Goal: Check status: Check status

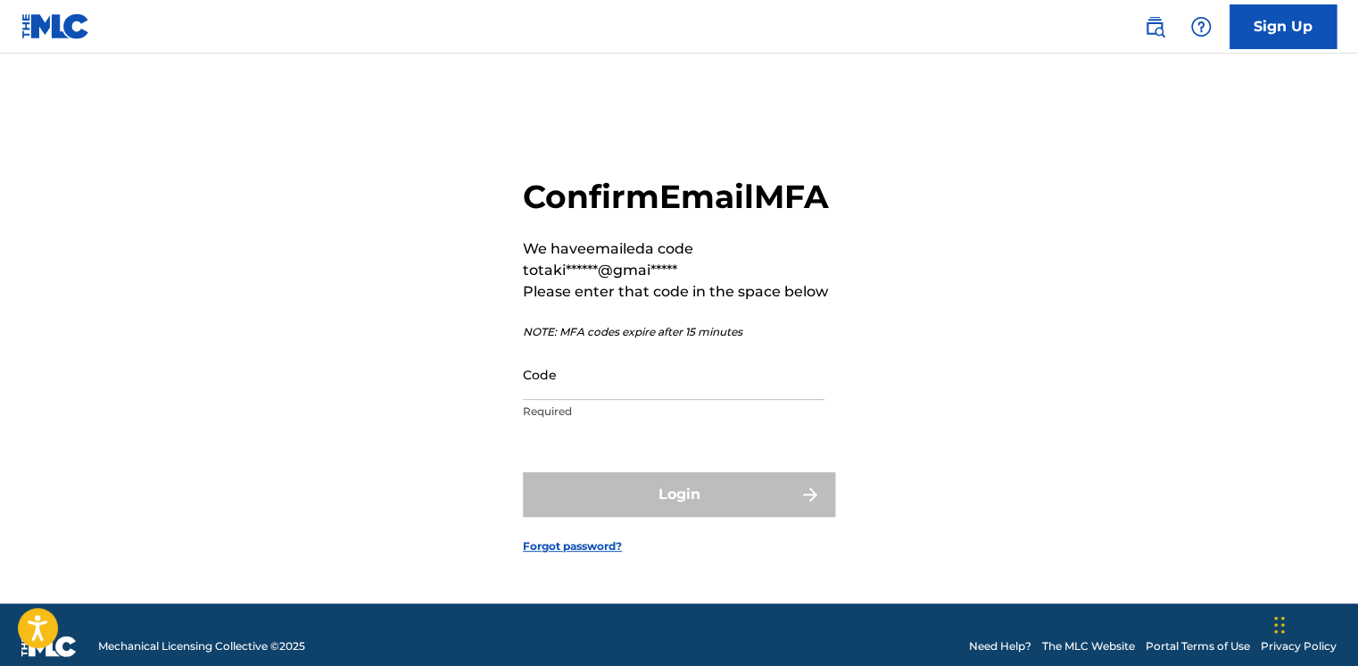
click at [620, 400] on input "Code" at bounding box center [674, 374] width 302 height 51
paste input "254824"
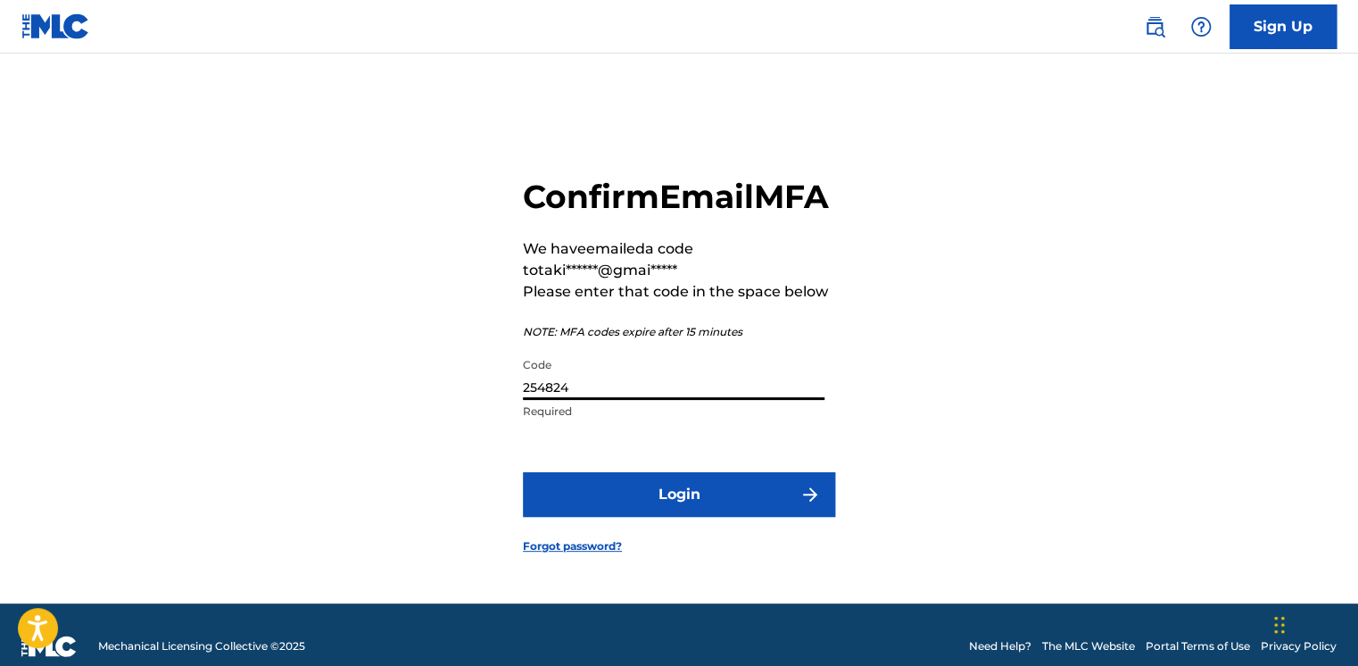
type input "254824"
click at [613, 505] on button "Login" at bounding box center [679, 494] width 312 height 45
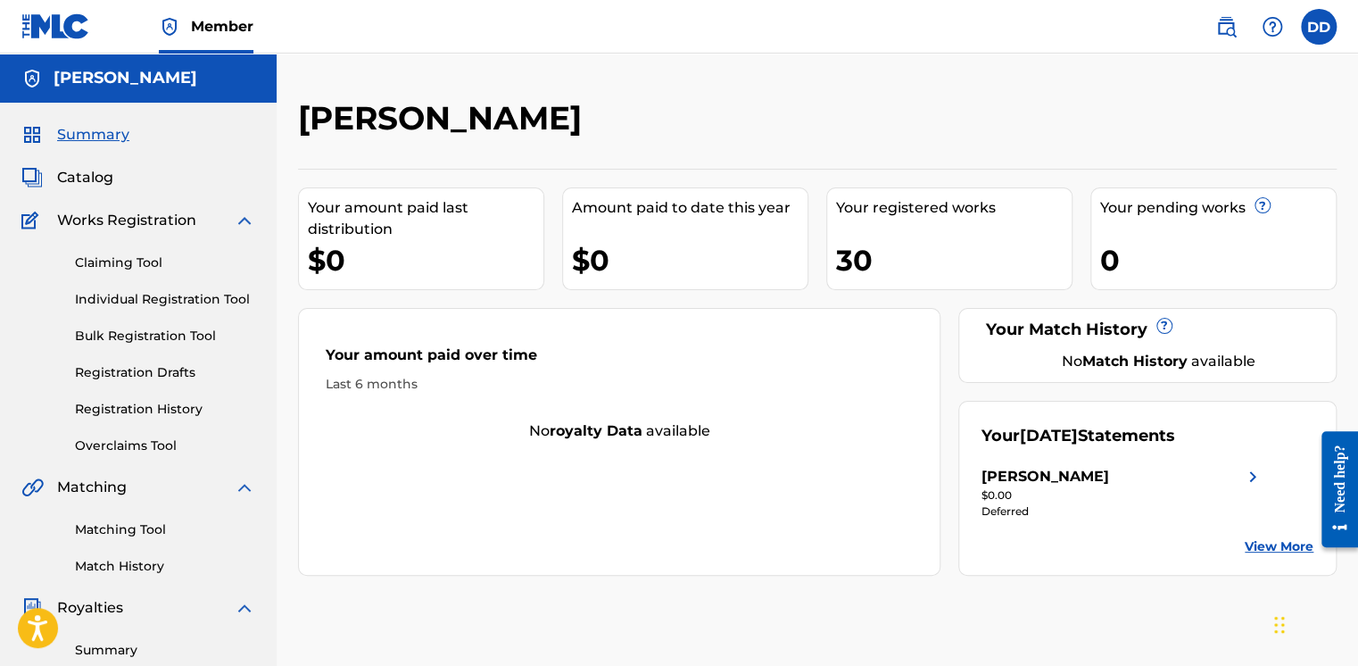
click at [1251, 480] on img at bounding box center [1252, 476] width 21 height 21
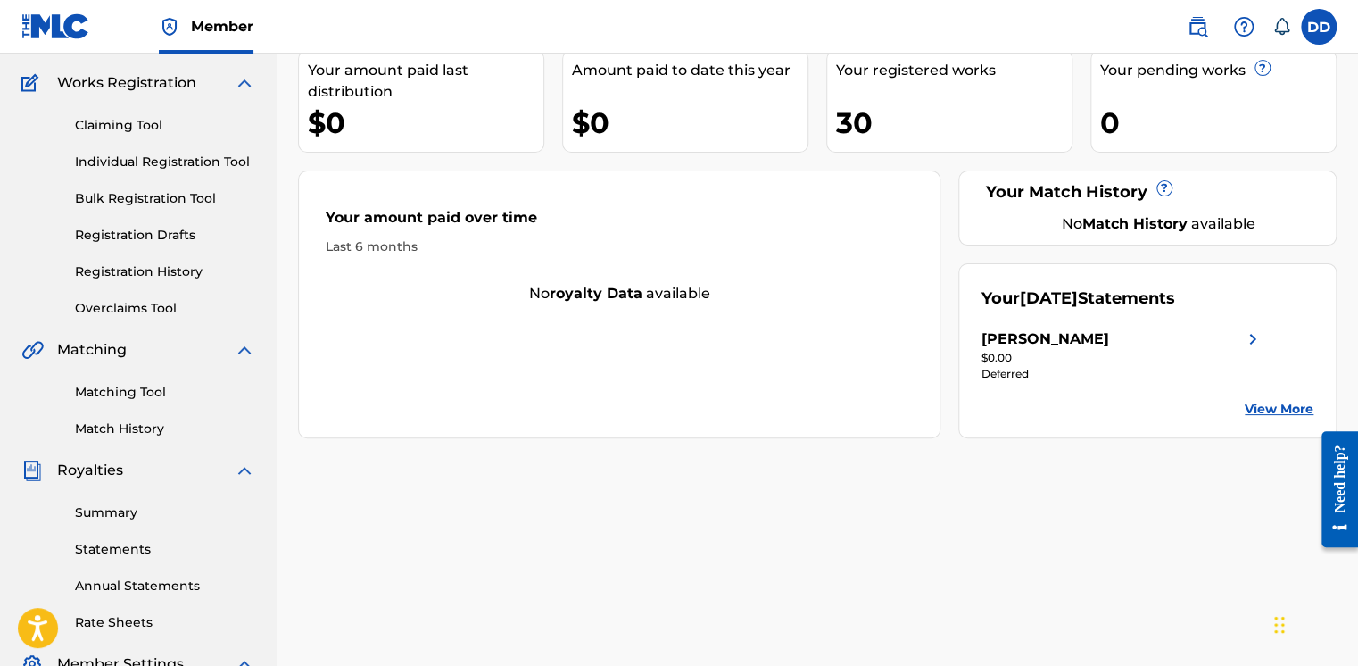
scroll to position [140, 0]
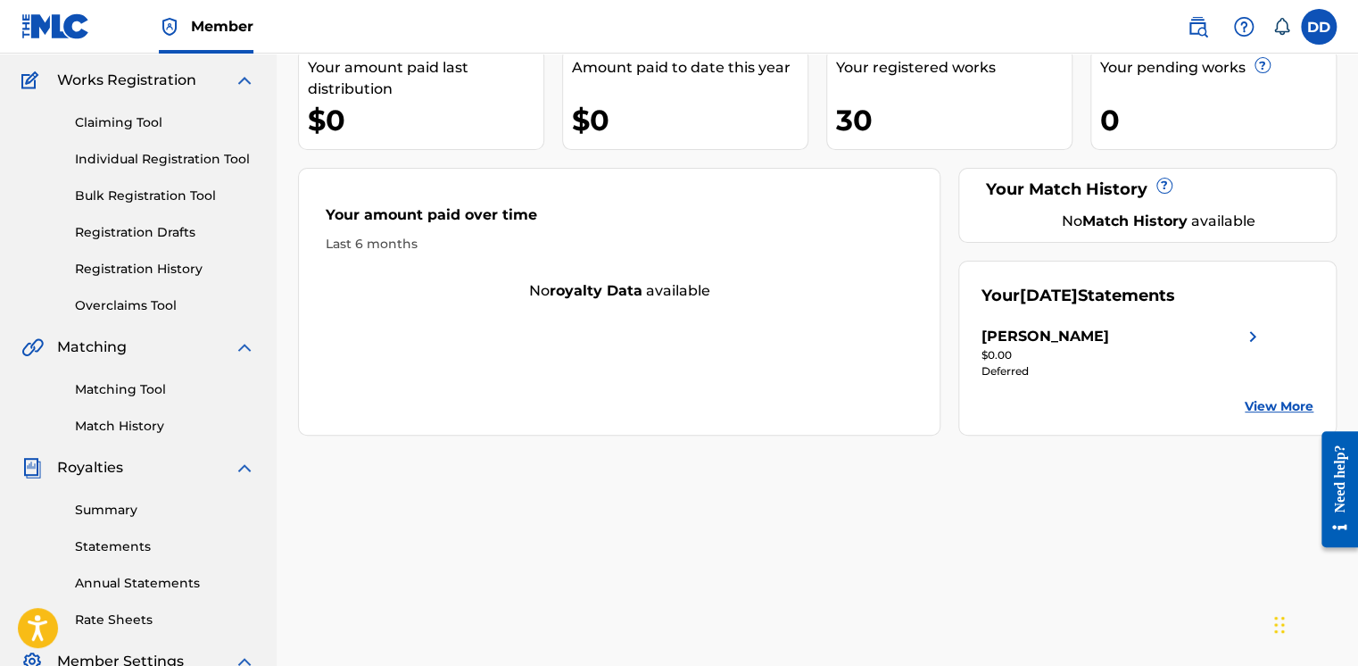
click at [1283, 391] on div "Your September 2025 Statements Demetrios Dotis $0.00 Deferred View More" at bounding box center [1147, 348] width 378 height 175
click at [1281, 398] on link "View More" at bounding box center [1279, 406] width 69 height 19
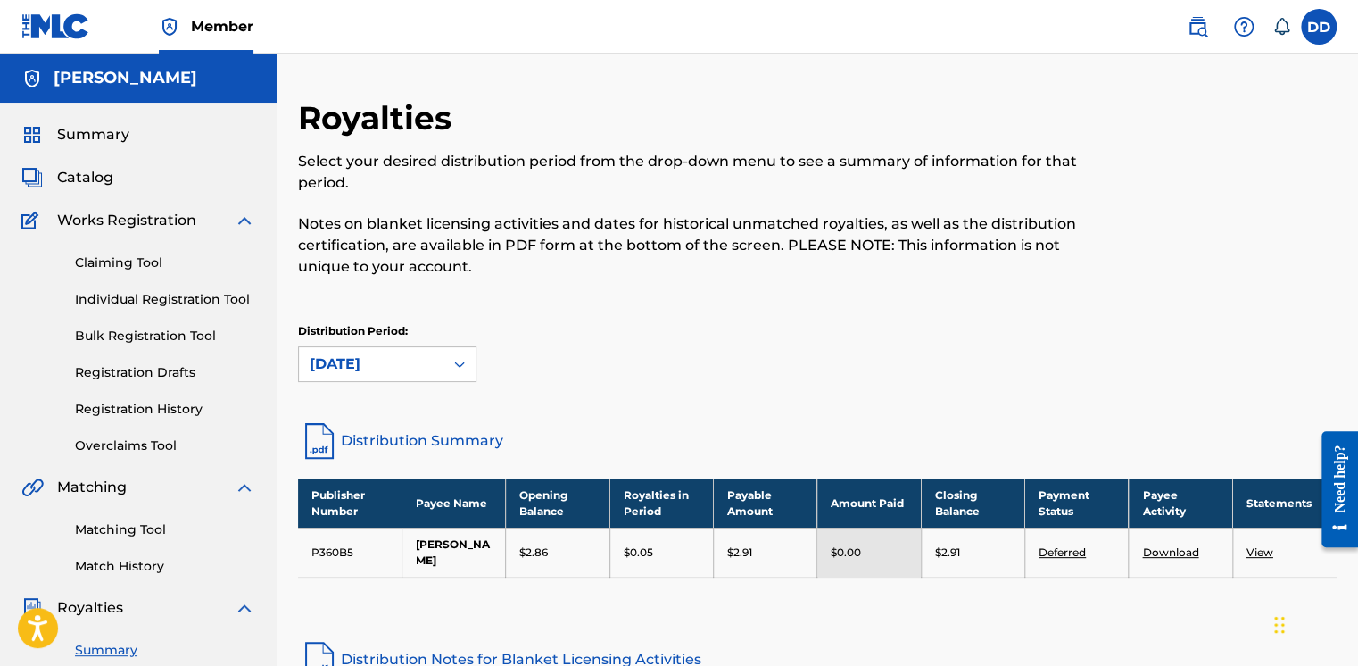
click at [1314, 25] on label at bounding box center [1319, 27] width 36 height 36
click at [1319, 27] on input "DD Demetrios Dotis takisdotis@gmail.com Notification Preferences Profile Log out" at bounding box center [1319, 27] width 0 height 0
click at [1153, 253] on p "Log out" at bounding box center [1146, 252] width 42 height 16
click at [1319, 27] on input "DD Demetrios Dotis takisdotis@gmail.com Notification Preferences Profile Log out" at bounding box center [1319, 27] width 0 height 0
